Goal: Navigation & Orientation: Find specific page/section

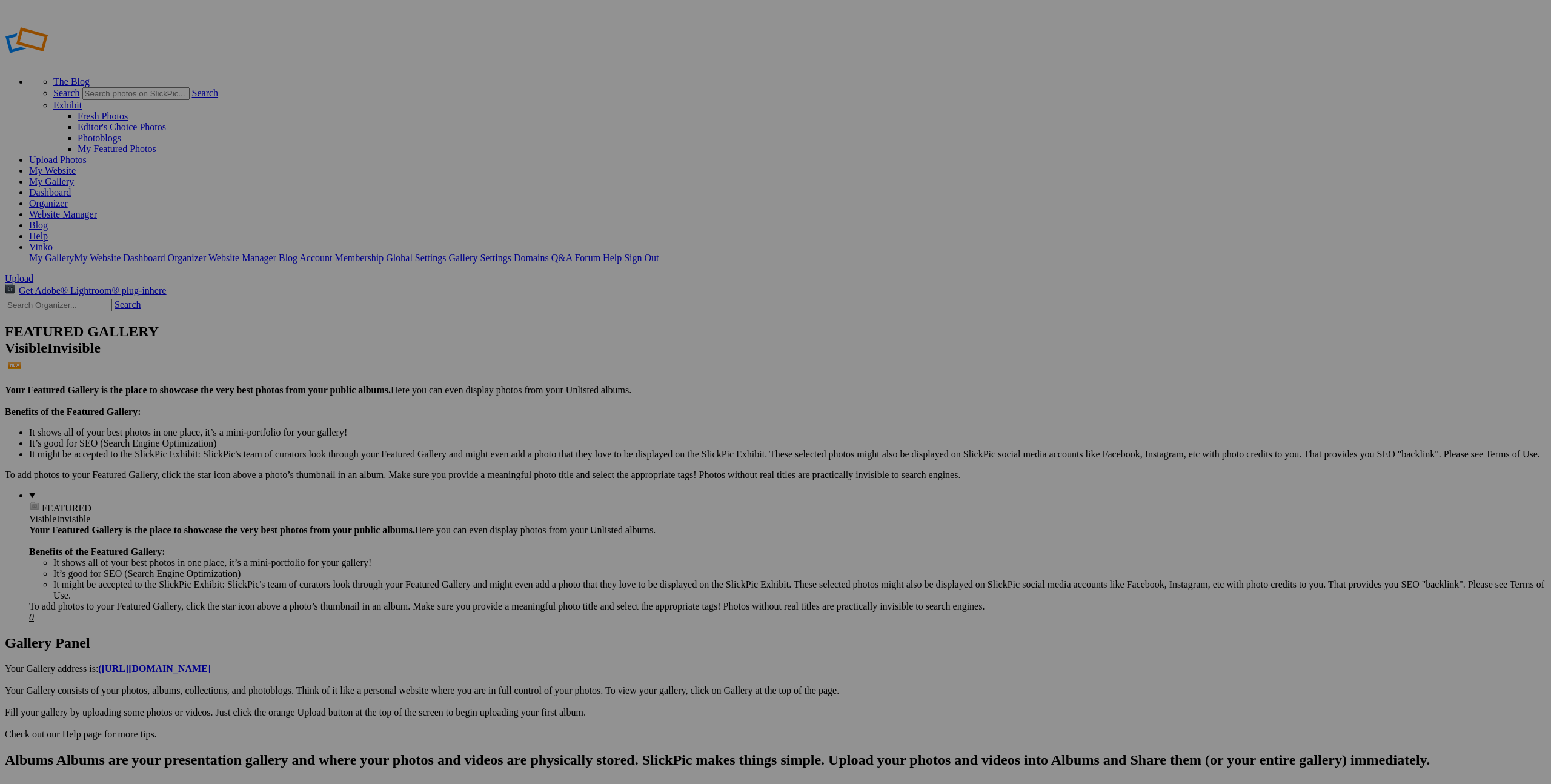
drag, startPoint x: 0, startPoint y: 0, endPoint x: 228, endPoint y: 325, distance: 397.0
